Goal: Navigation & Orientation: Find specific page/section

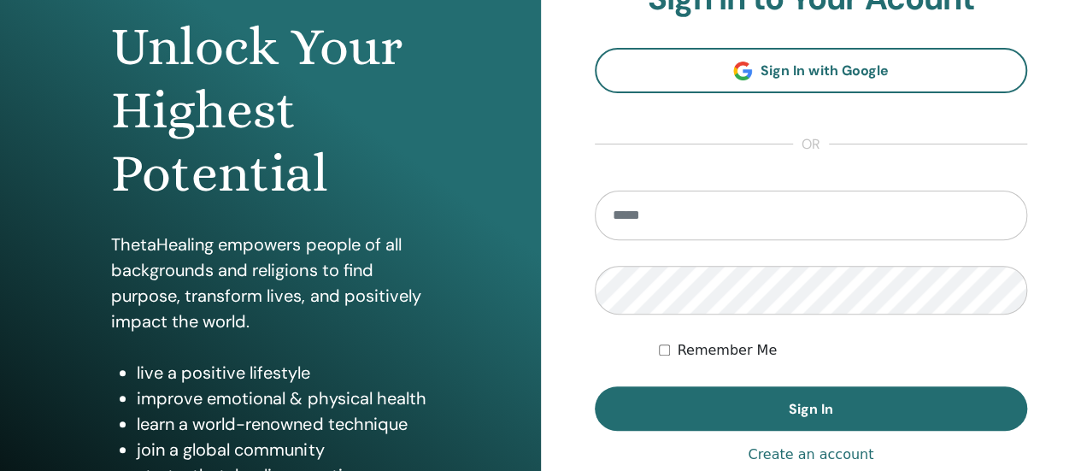
scroll to position [342, 0]
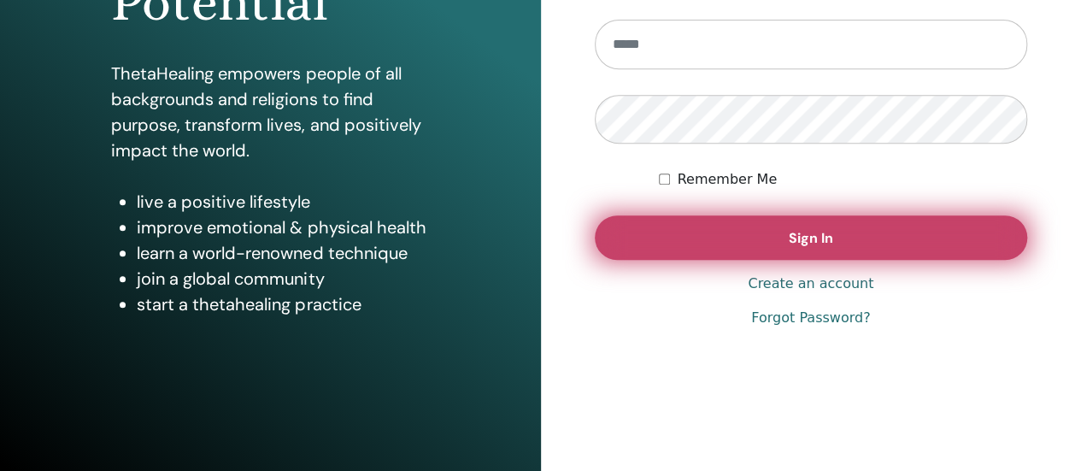
type input "**********"
click at [819, 242] on span "Sign In" at bounding box center [811, 238] width 44 height 18
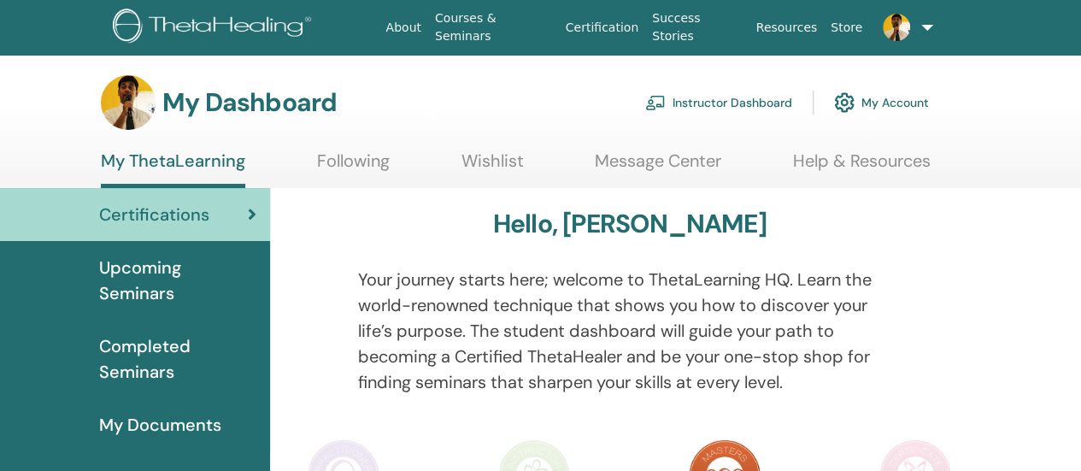
click at [767, 98] on link "Instructor Dashboard" at bounding box center [718, 103] width 147 height 38
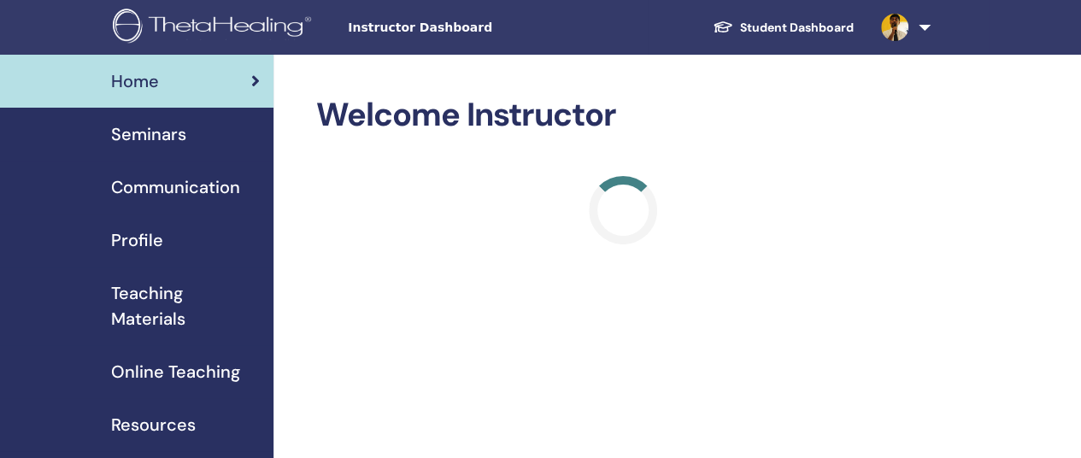
scroll to position [85, 0]
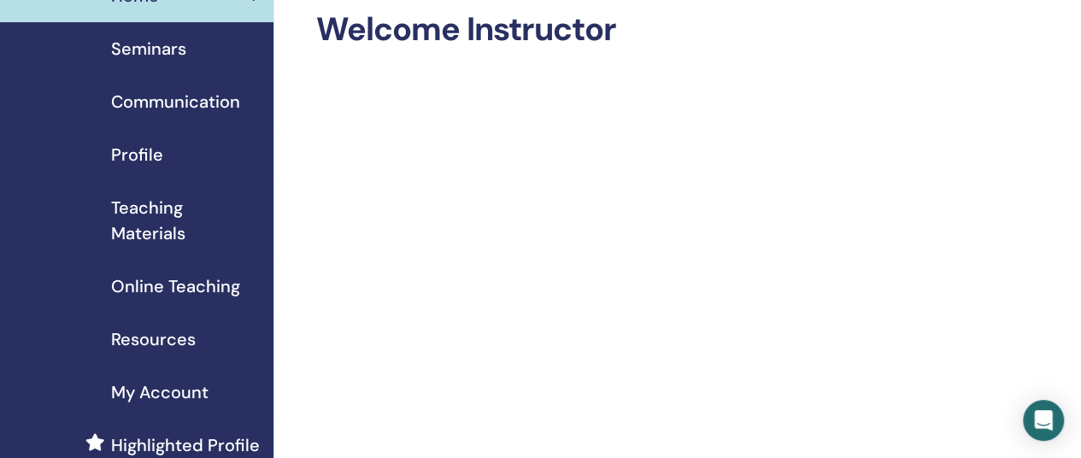
click at [210, 290] on span "Online Teaching" at bounding box center [175, 286] width 129 height 26
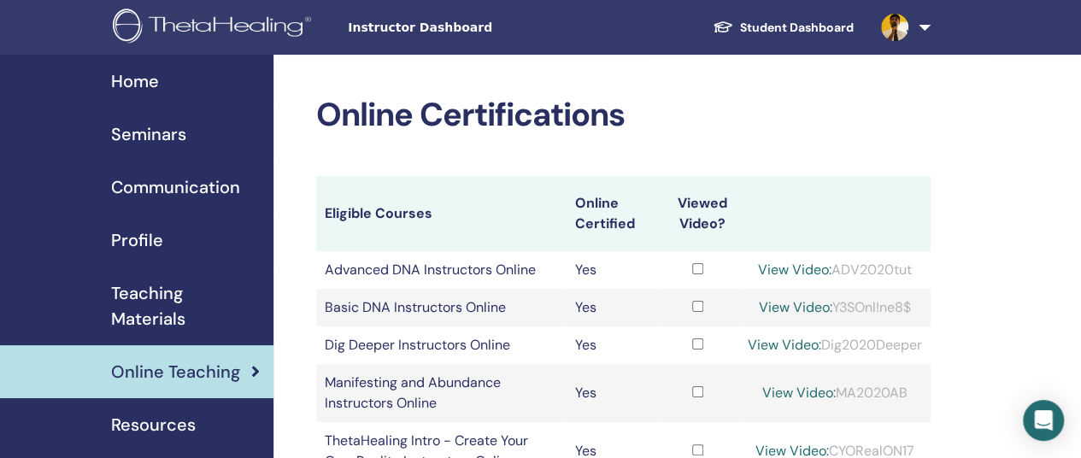
click at [169, 128] on span "Seminars" at bounding box center [148, 134] width 75 height 26
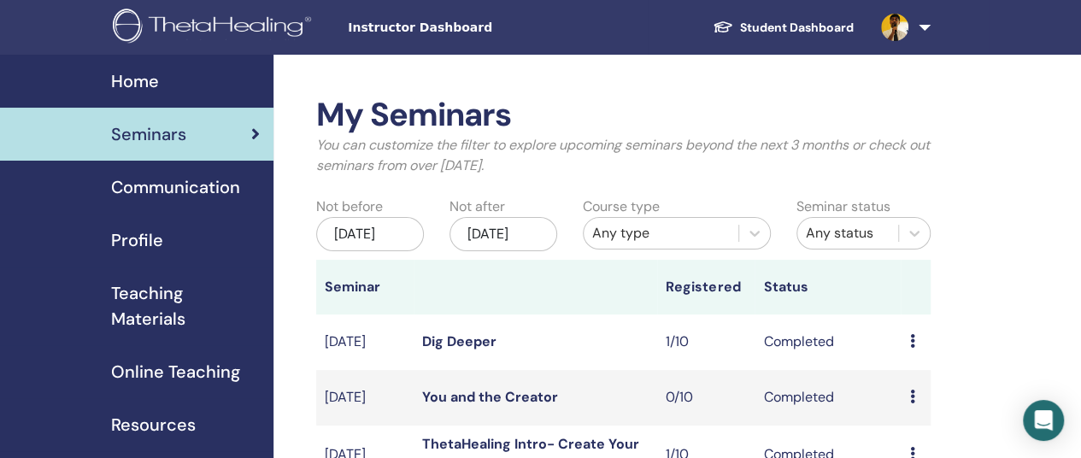
scroll to position [171, 0]
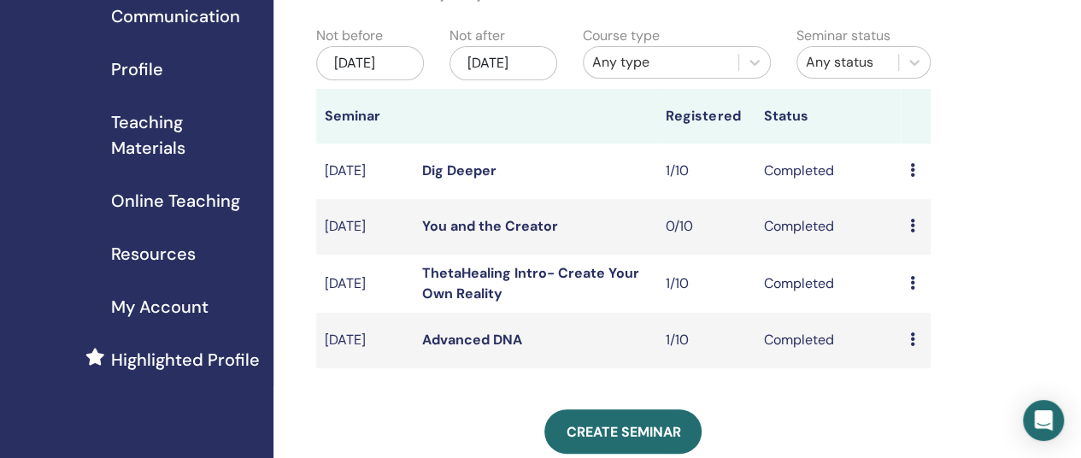
click at [175, 255] on span "Resources" at bounding box center [153, 254] width 85 height 26
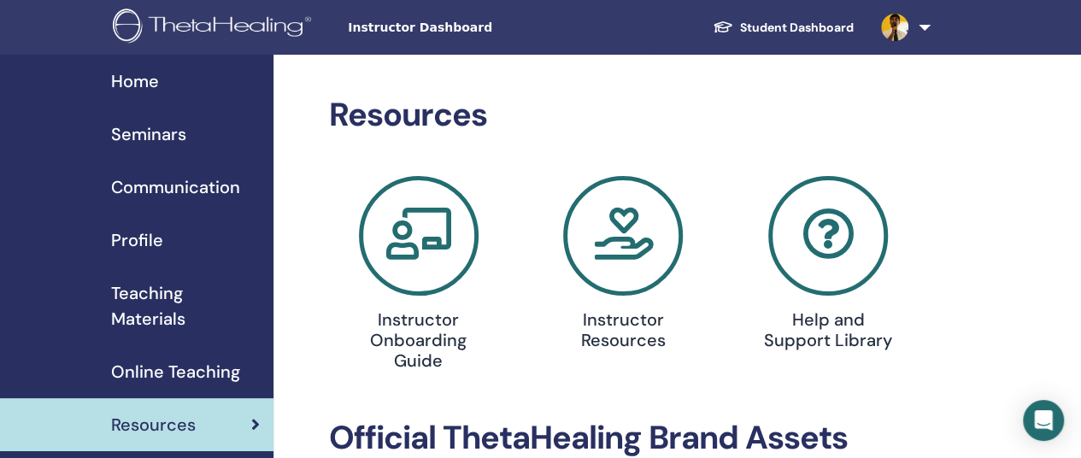
click at [168, 135] on span "Seminars" at bounding box center [148, 134] width 75 height 26
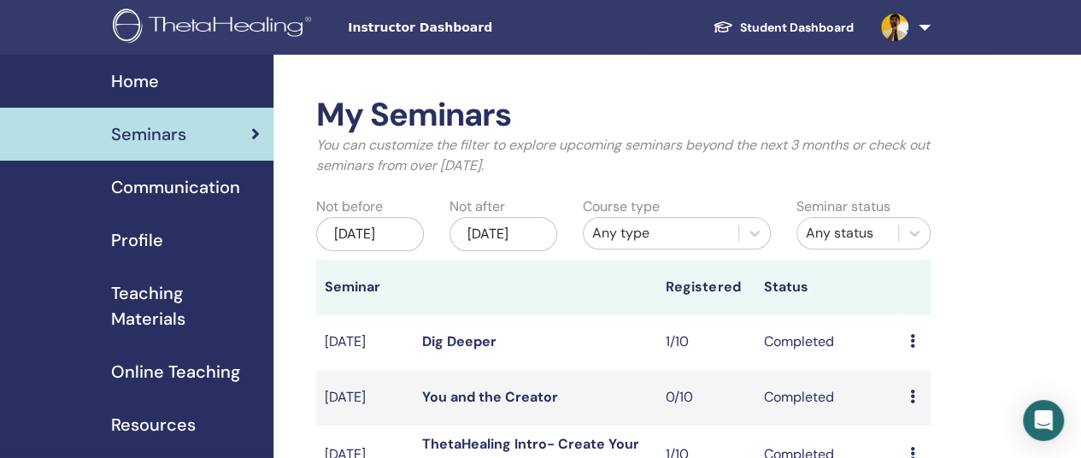
scroll to position [256, 0]
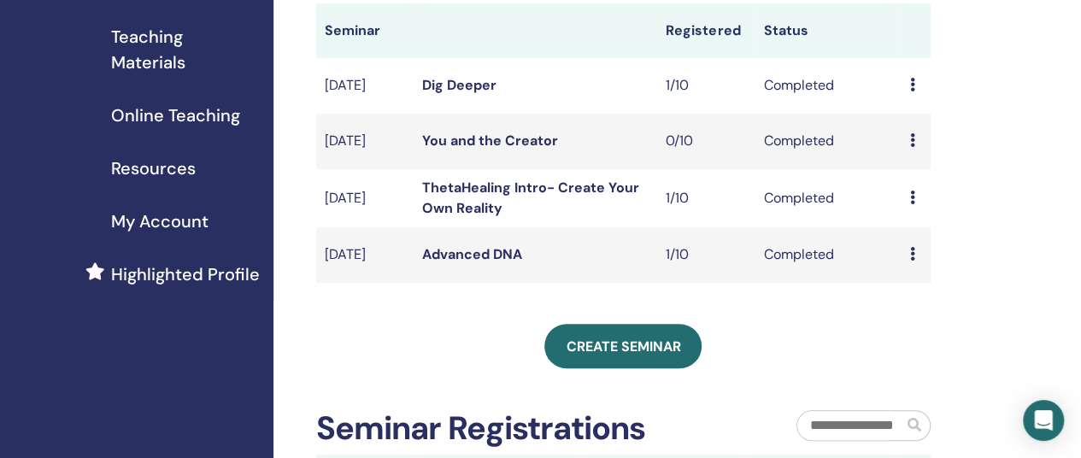
click at [178, 217] on span "My Account" at bounding box center [159, 221] width 97 height 26
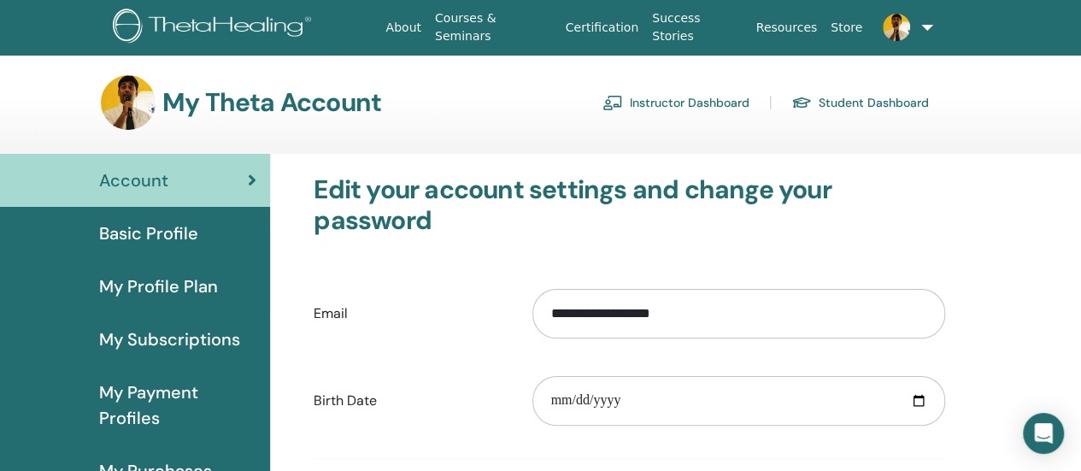
click at [664, 103] on link "Instructor Dashboard" at bounding box center [675, 102] width 147 height 27
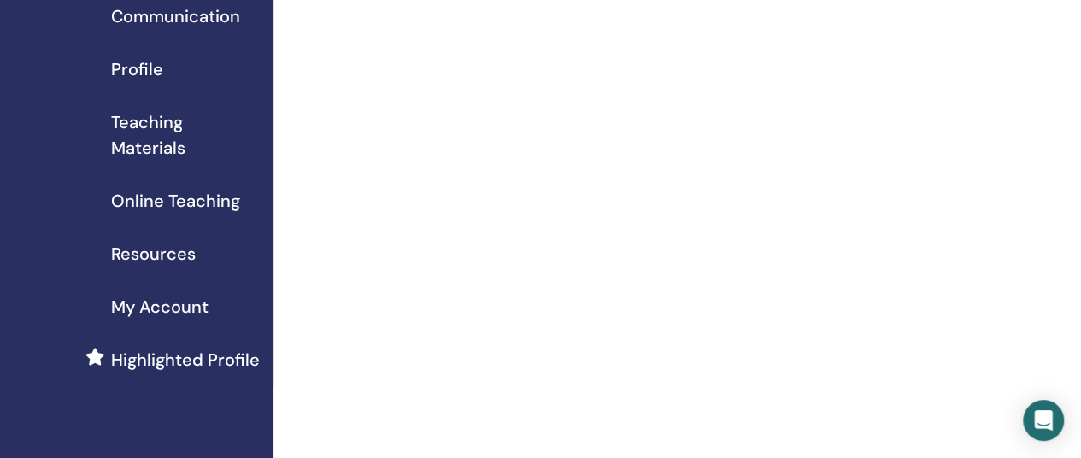
scroll to position [85, 0]
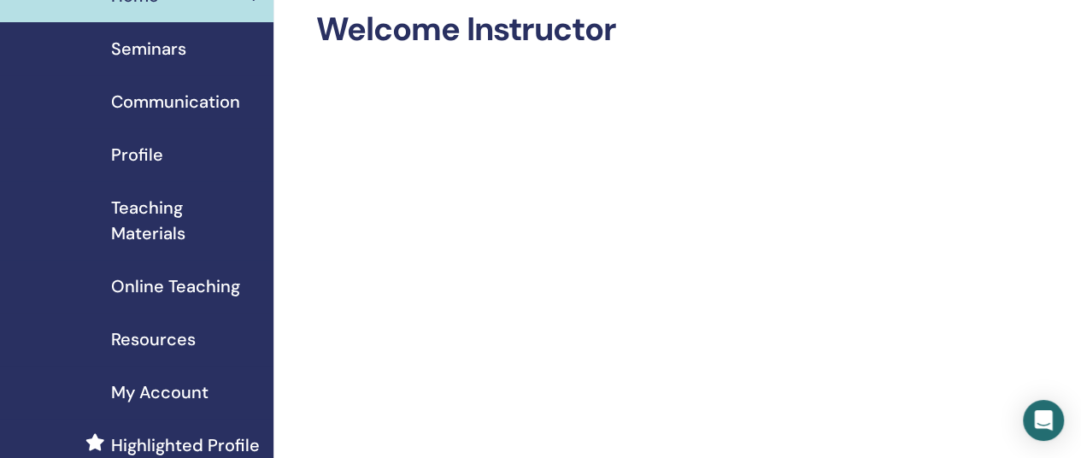
click at [167, 226] on span "Teaching Materials" at bounding box center [185, 220] width 149 height 51
